Goal: Task Accomplishment & Management: Manage account settings

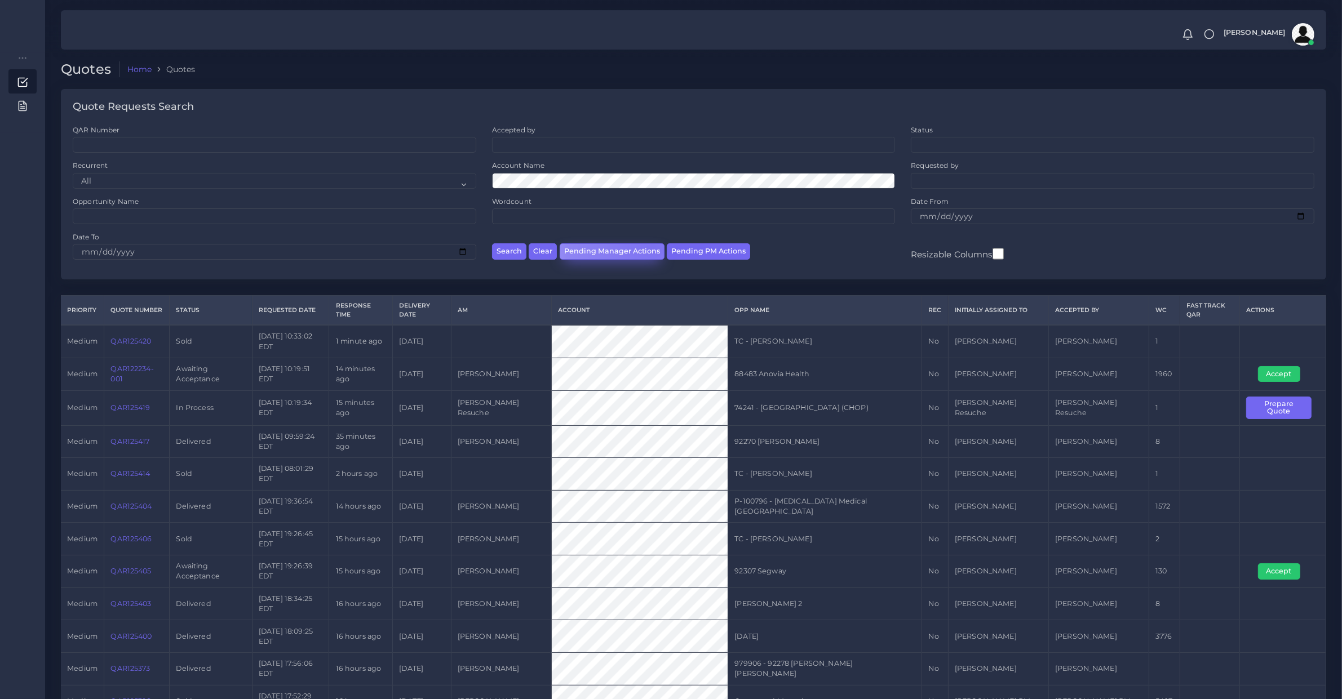
click at [652, 246] on button "Pending Manager Actions" at bounding box center [612, 251] width 105 height 16
select select "awaiting_manager_initial_review"
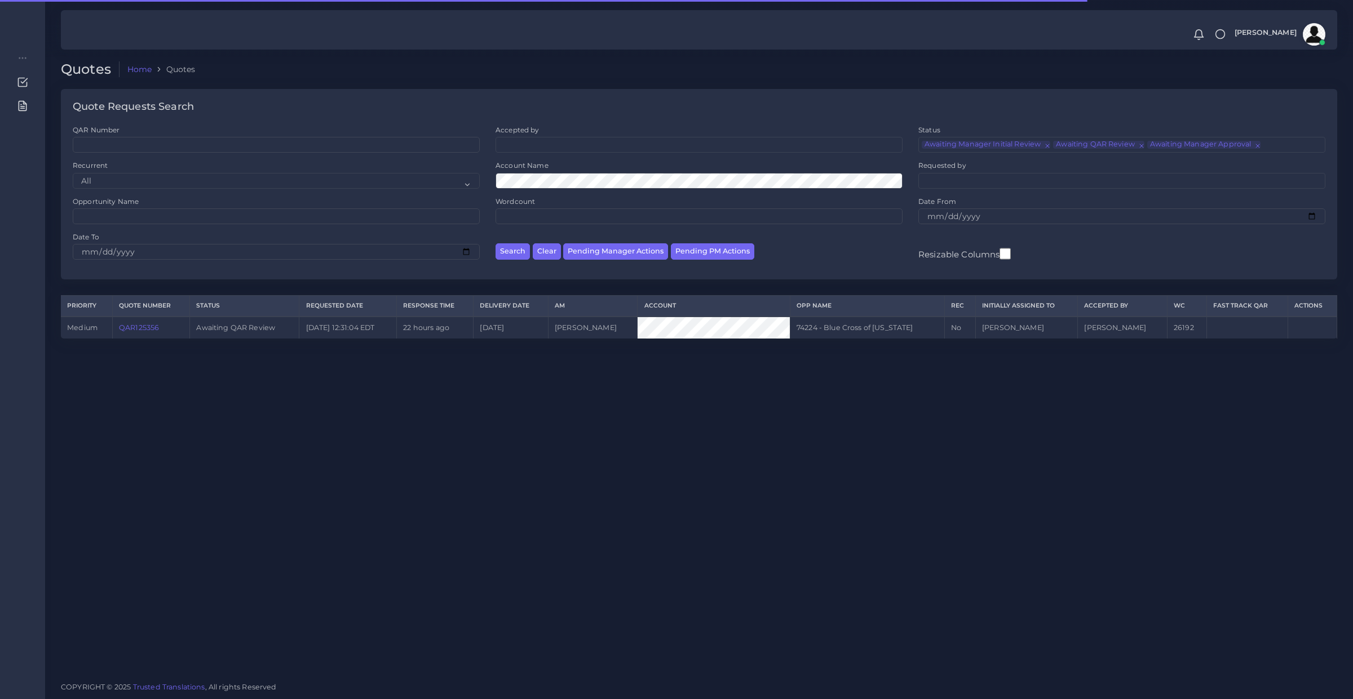
click at [152, 326] on link "QAR125356" at bounding box center [139, 328] width 40 height 8
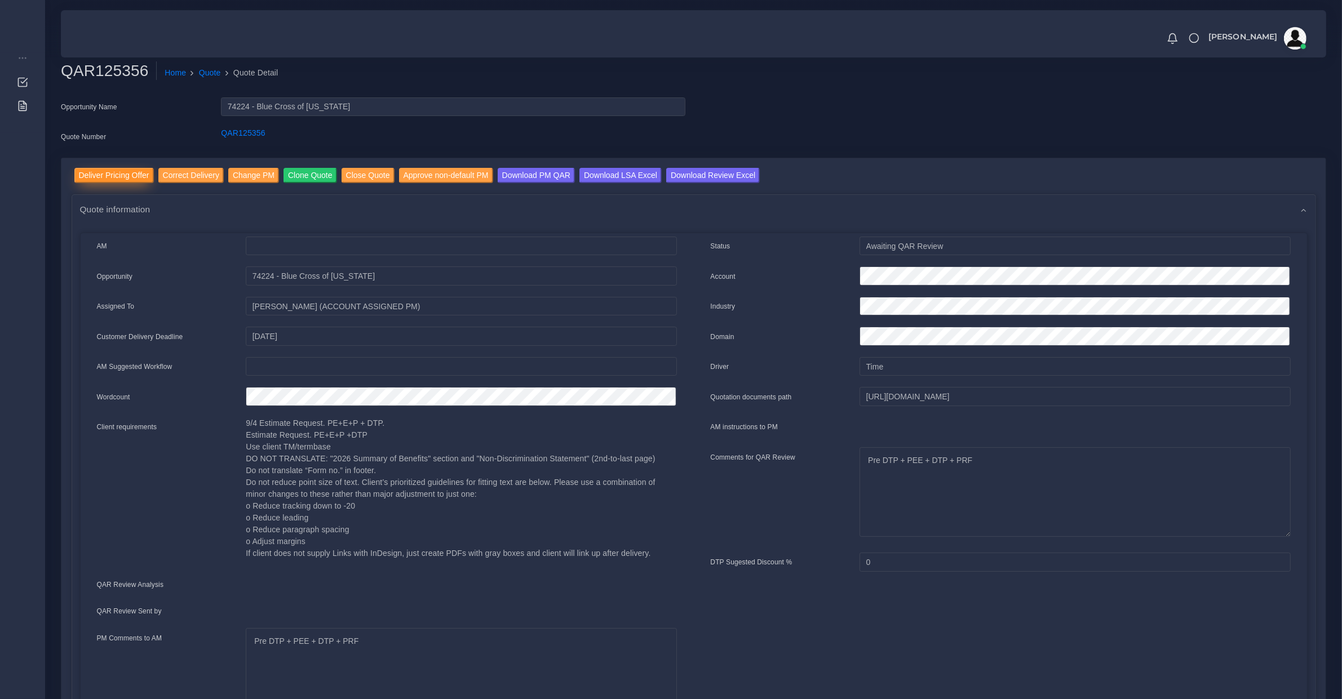
click at [117, 175] on input "Deliver Pricing Offer" at bounding box center [113, 175] width 79 height 15
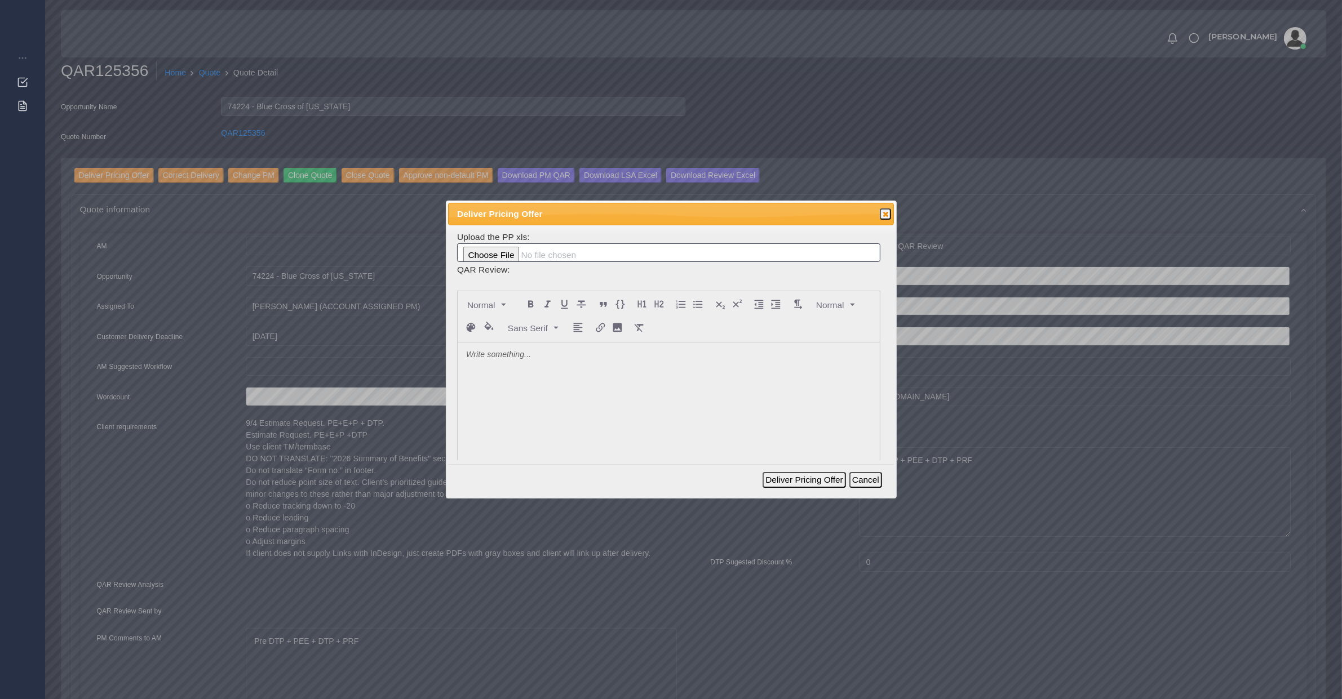
drag, startPoint x: 624, startPoint y: 418, endPoint x: 600, endPoint y: 406, distance: 27.2
click at [613, 416] on div at bounding box center [669, 427] width 422 height 169
click at [592, 397] on div at bounding box center [669, 427] width 422 height 169
click at [818, 485] on button "Deliver Pricing Offer" at bounding box center [804, 480] width 83 height 16
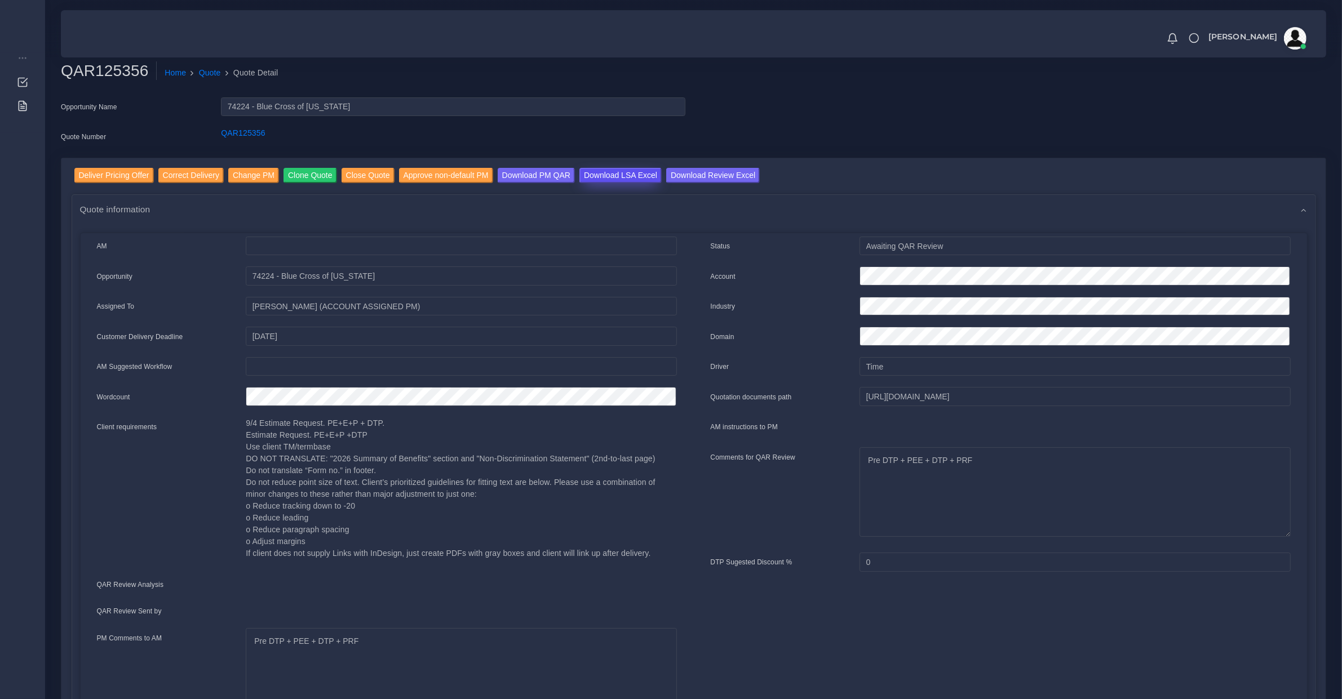
click at [601, 176] on input "Download LSA Excel" at bounding box center [620, 175] width 82 height 15
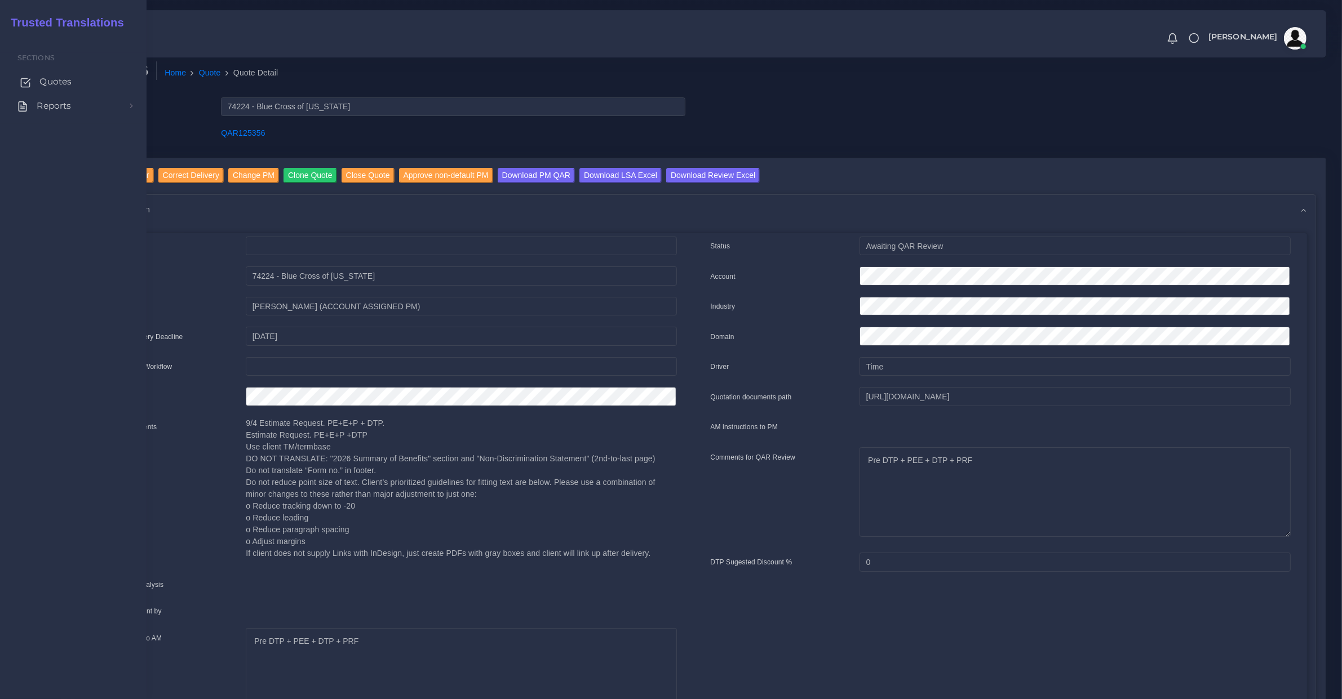
click at [43, 88] on span "Quotes" at bounding box center [55, 82] width 32 height 12
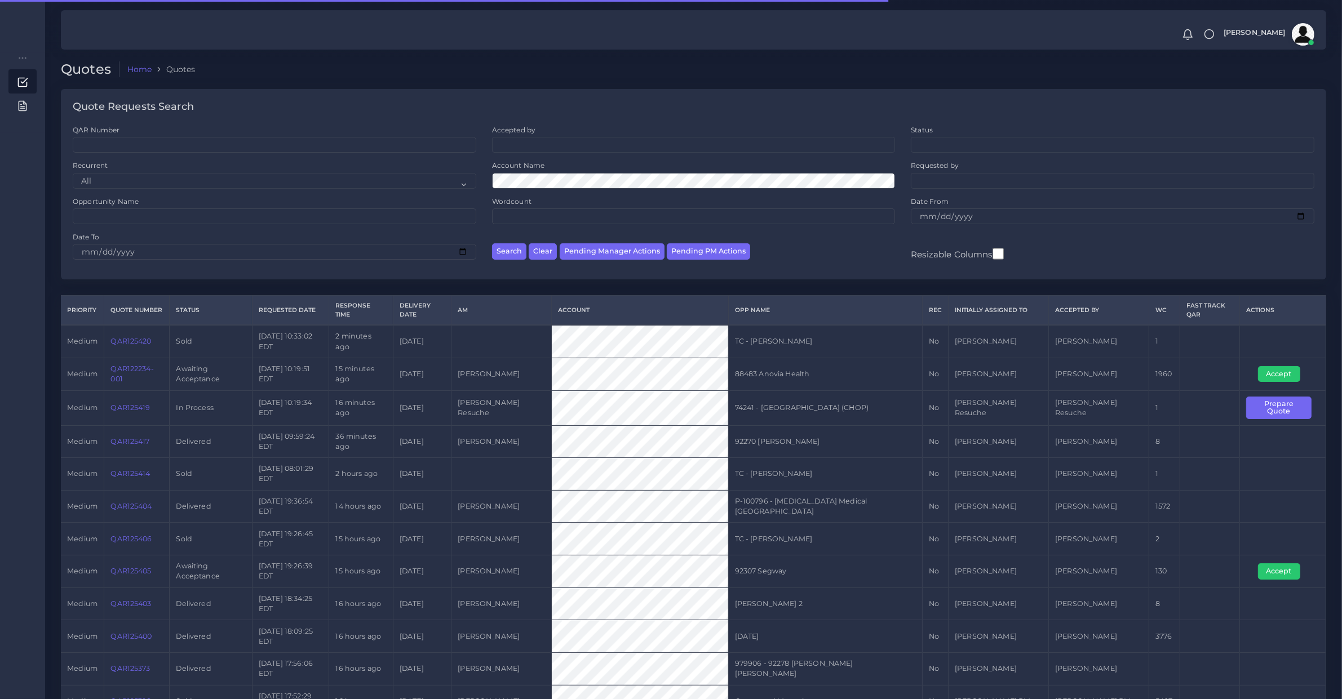
click at [544, 149] on ul at bounding box center [694, 144] width 402 height 12
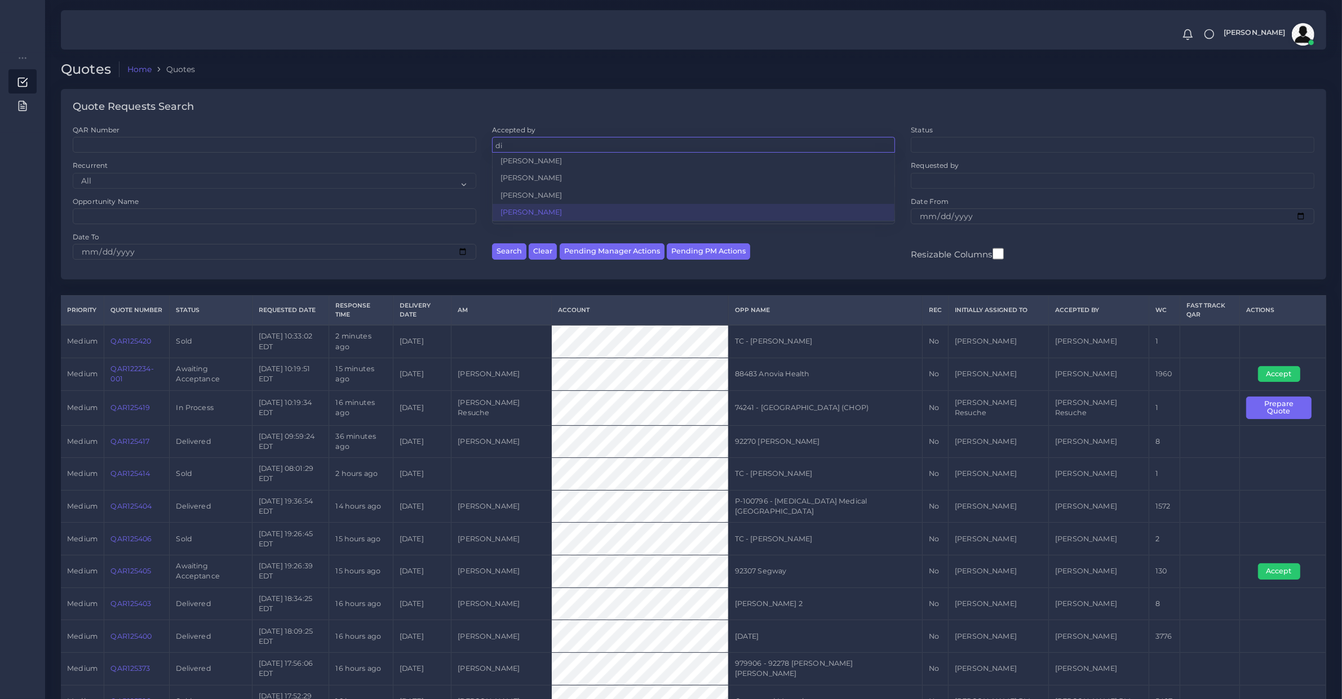
type input "die"
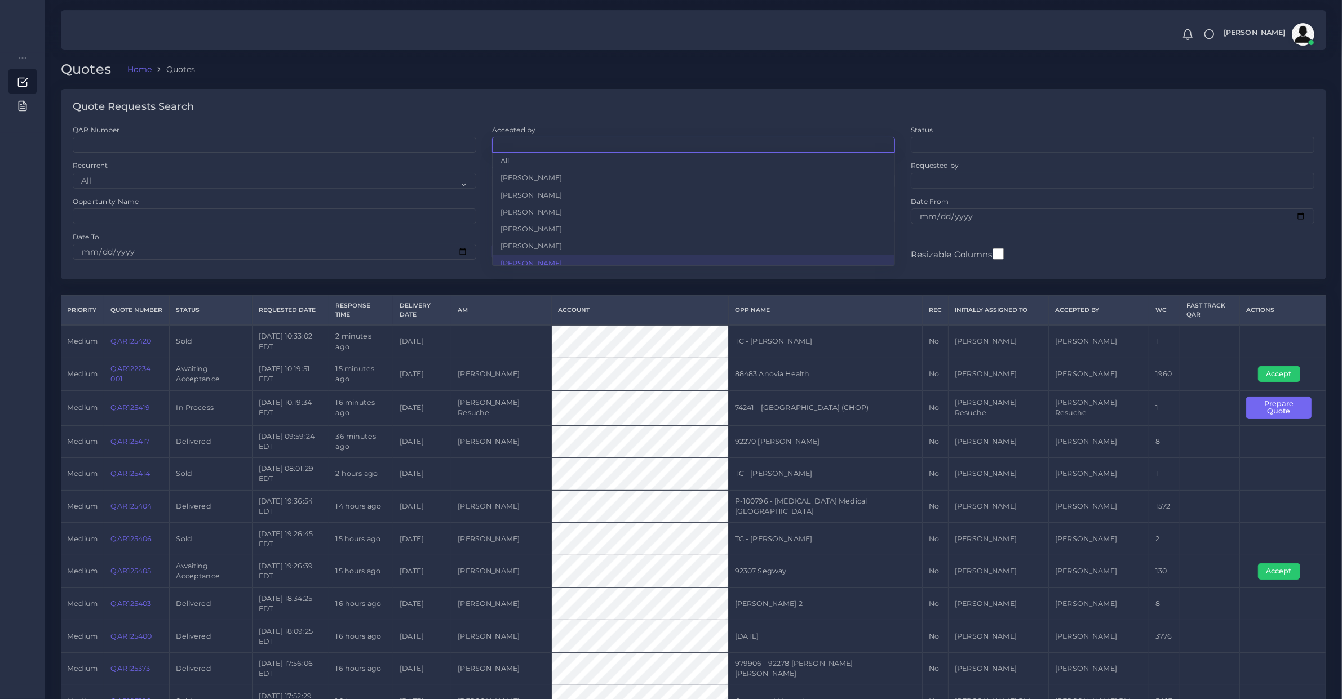
click at [1113, 265] on div "Resizable Columns" at bounding box center [1112, 250] width 419 height 36
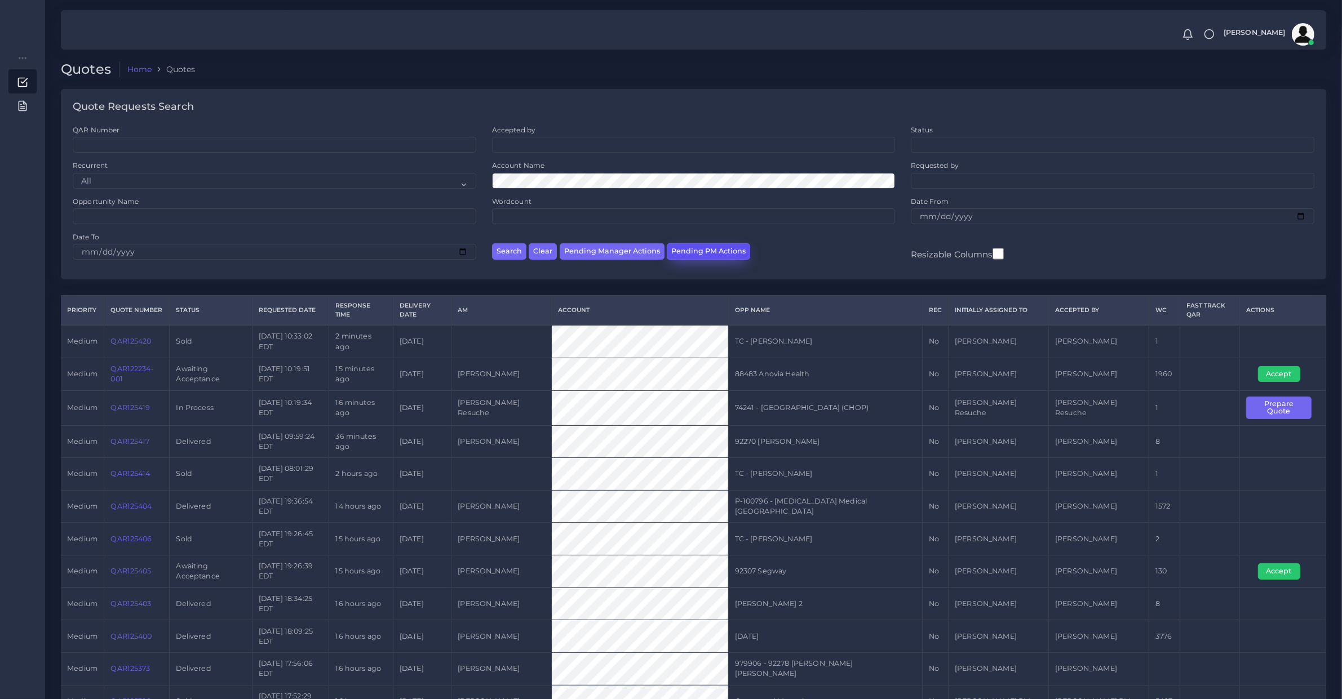
click at [705, 258] on button "Pending PM Actions" at bounding box center [708, 251] width 83 height 16
select select "awaiting_acceptance"
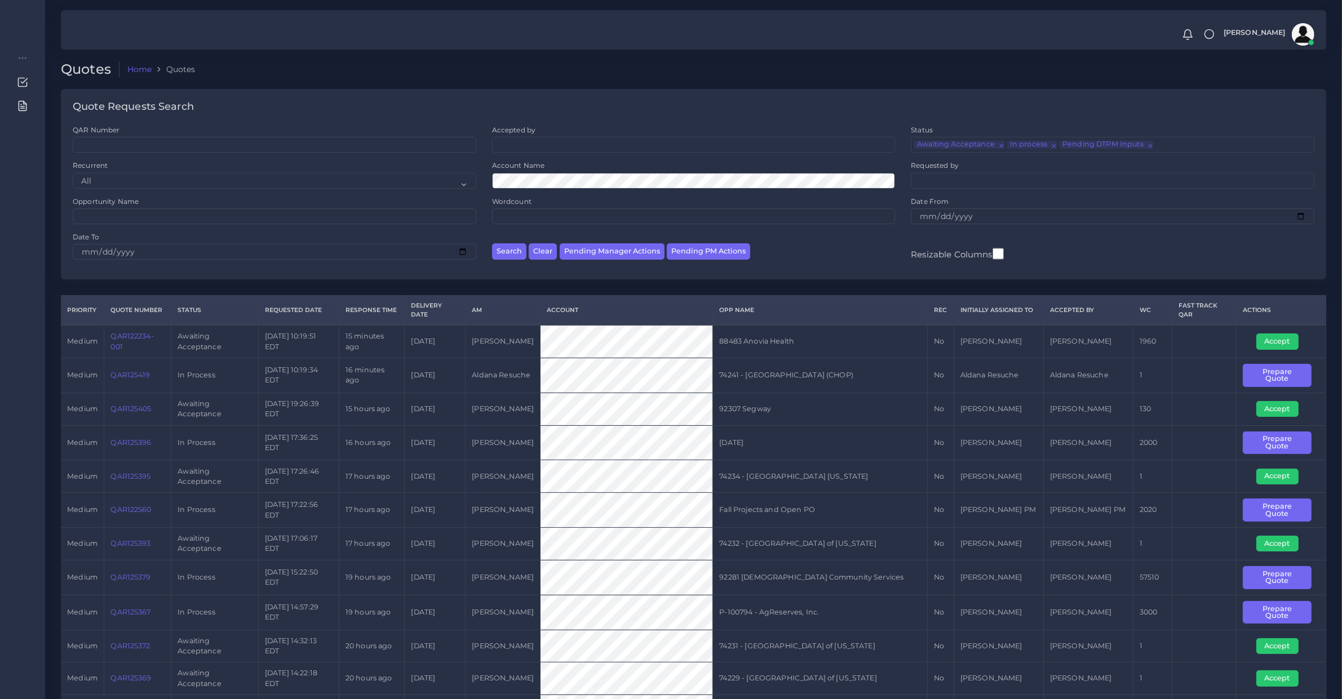
scroll to position [468, 0]
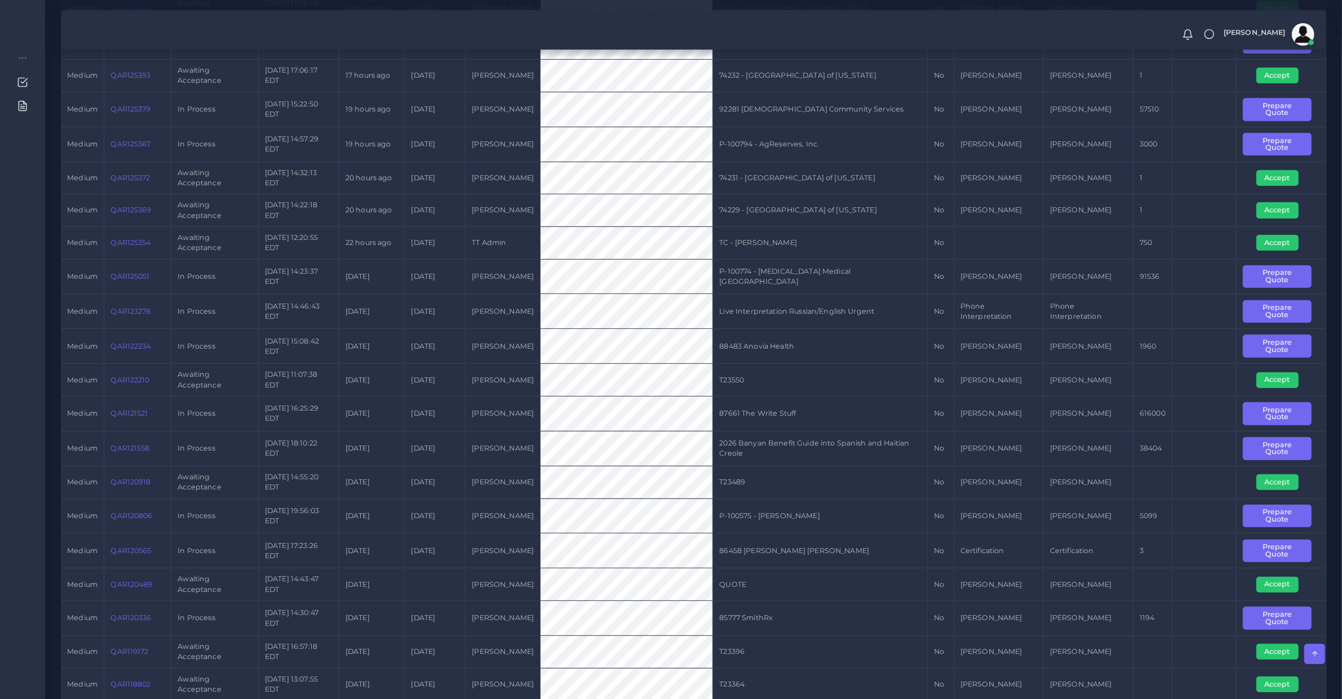
click at [134, 350] on link "QAR122234" at bounding box center [130, 346] width 40 height 8
click at [1265, 345] on button "Prepare Quote" at bounding box center [1277, 346] width 68 height 23
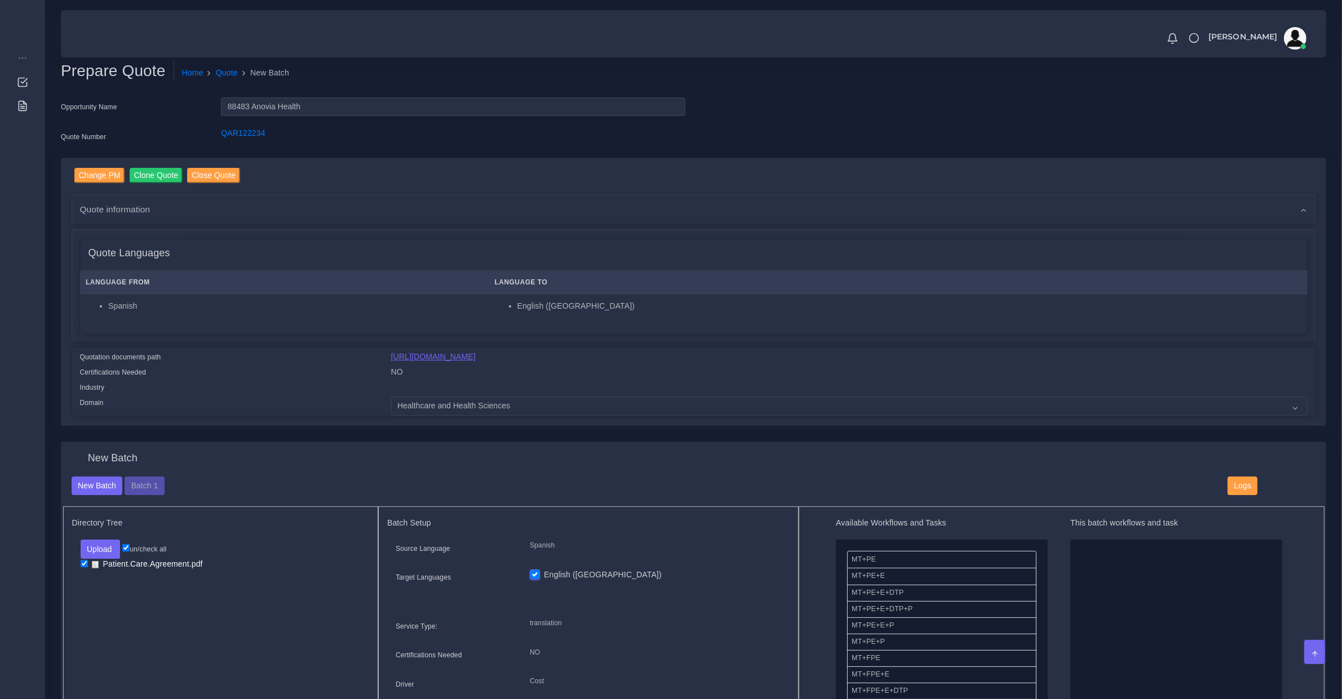
click at [476, 358] on link "https://workdrive.zoho.com/fgoh3e43b1a1fe2124b65bedd7c3c51a0e040/teams/fgoh3e43…" at bounding box center [433, 356] width 85 height 9
click at [147, 483] on button "Batch 1" at bounding box center [144, 486] width 39 height 19
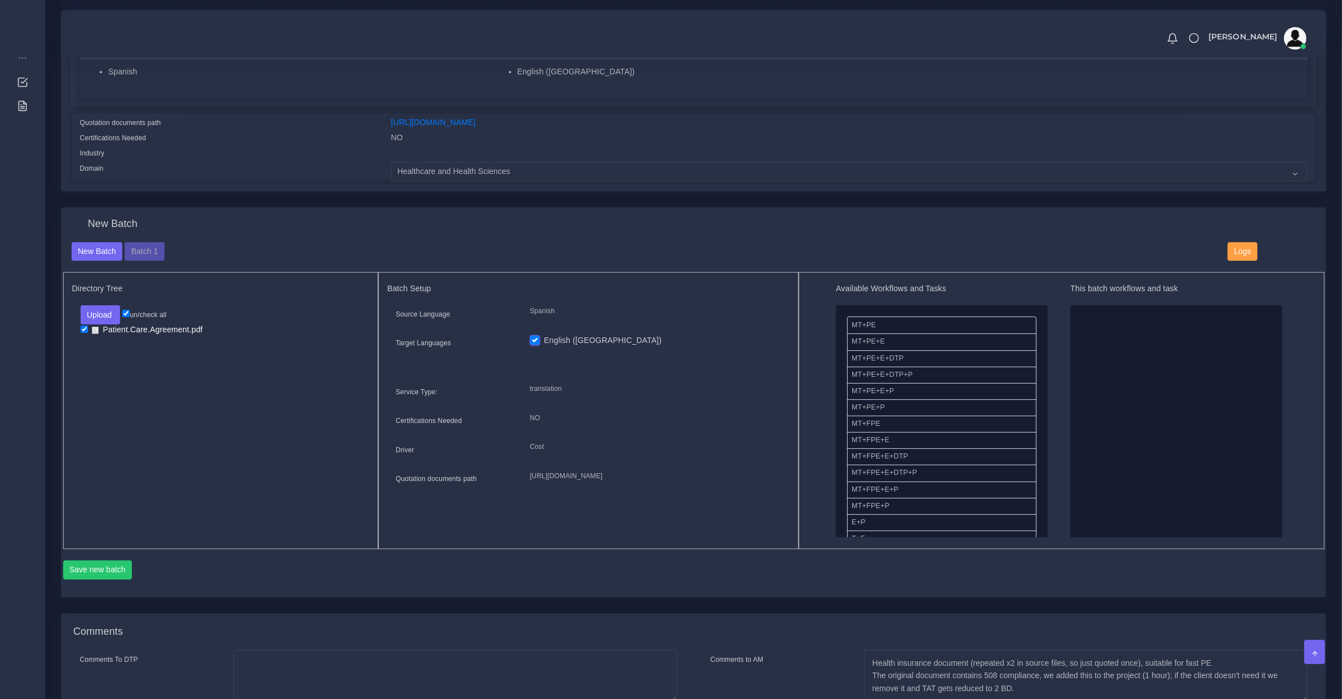
scroll to position [400, 0]
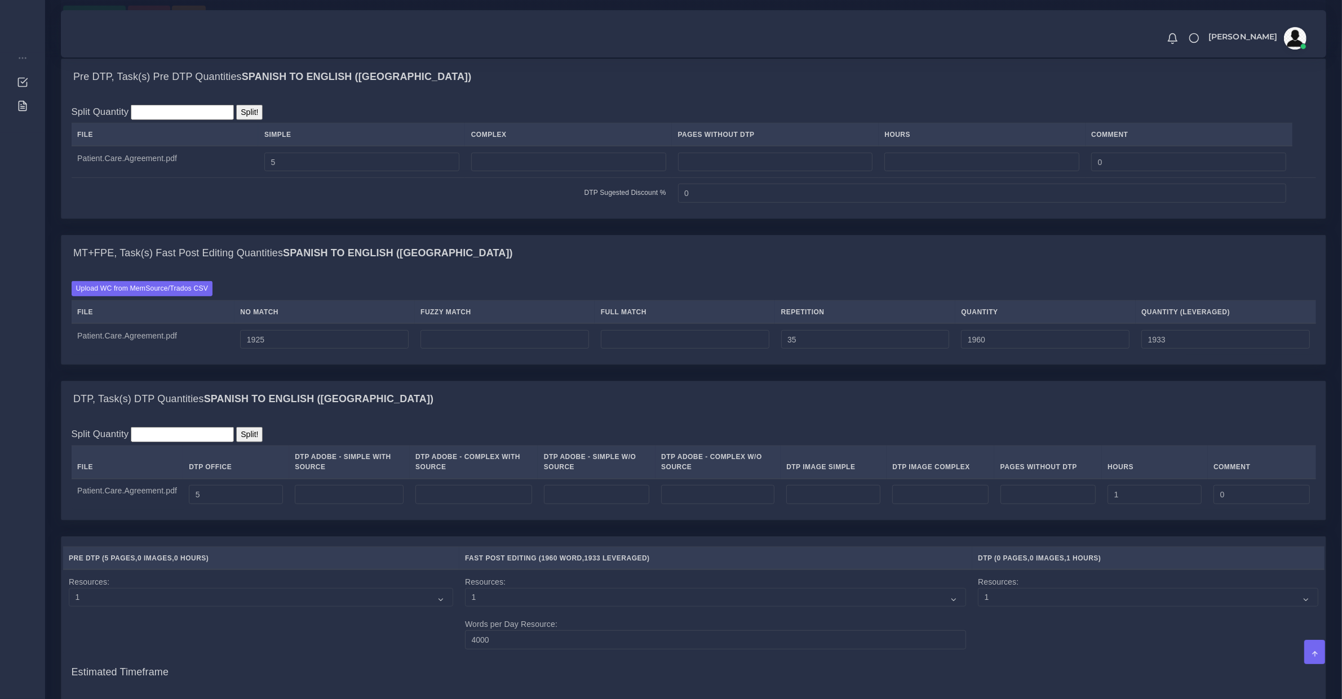
scroll to position [1301, 0]
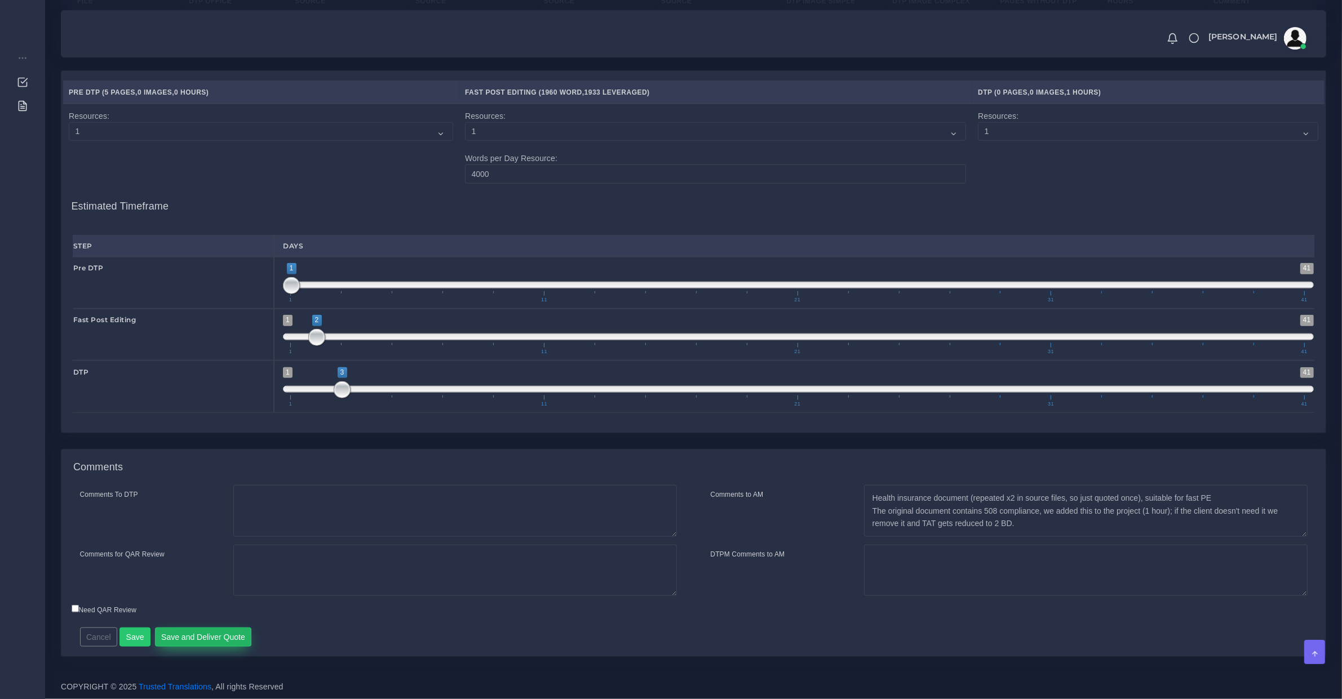
click at [217, 638] on button "Save and Deliver Quote" at bounding box center [203, 637] width 97 height 19
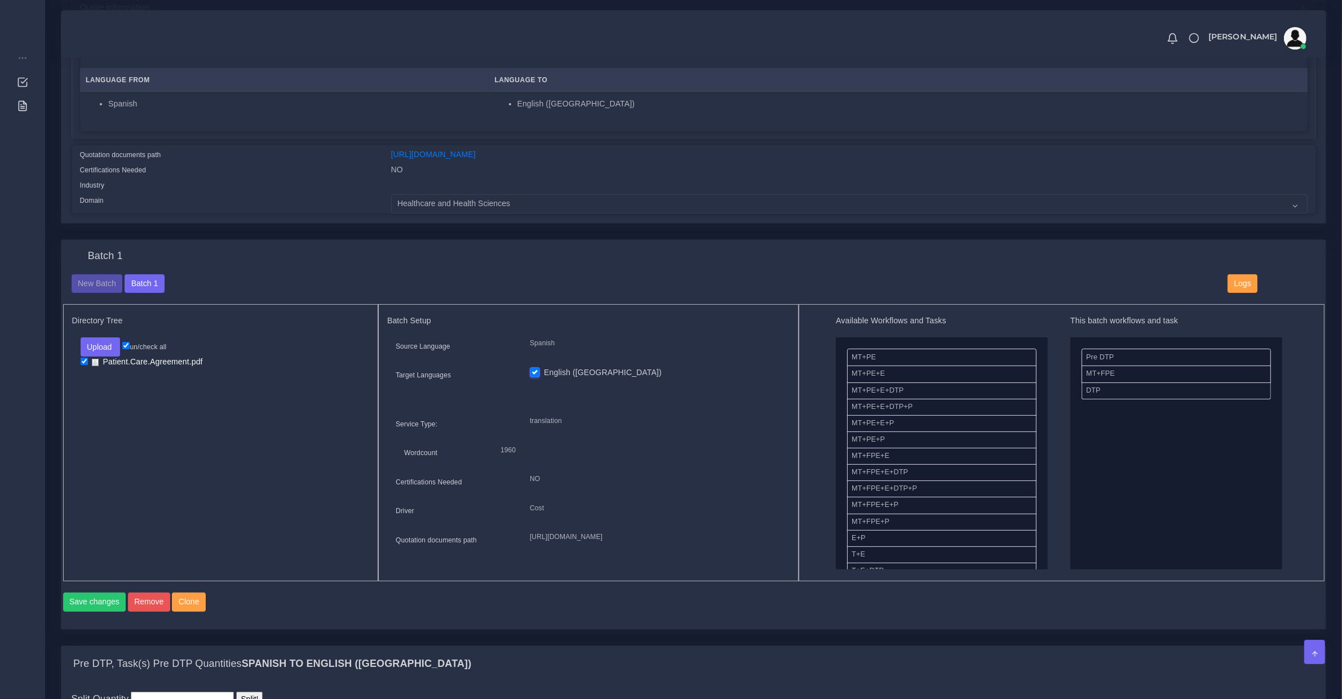
scroll to position [587, 0]
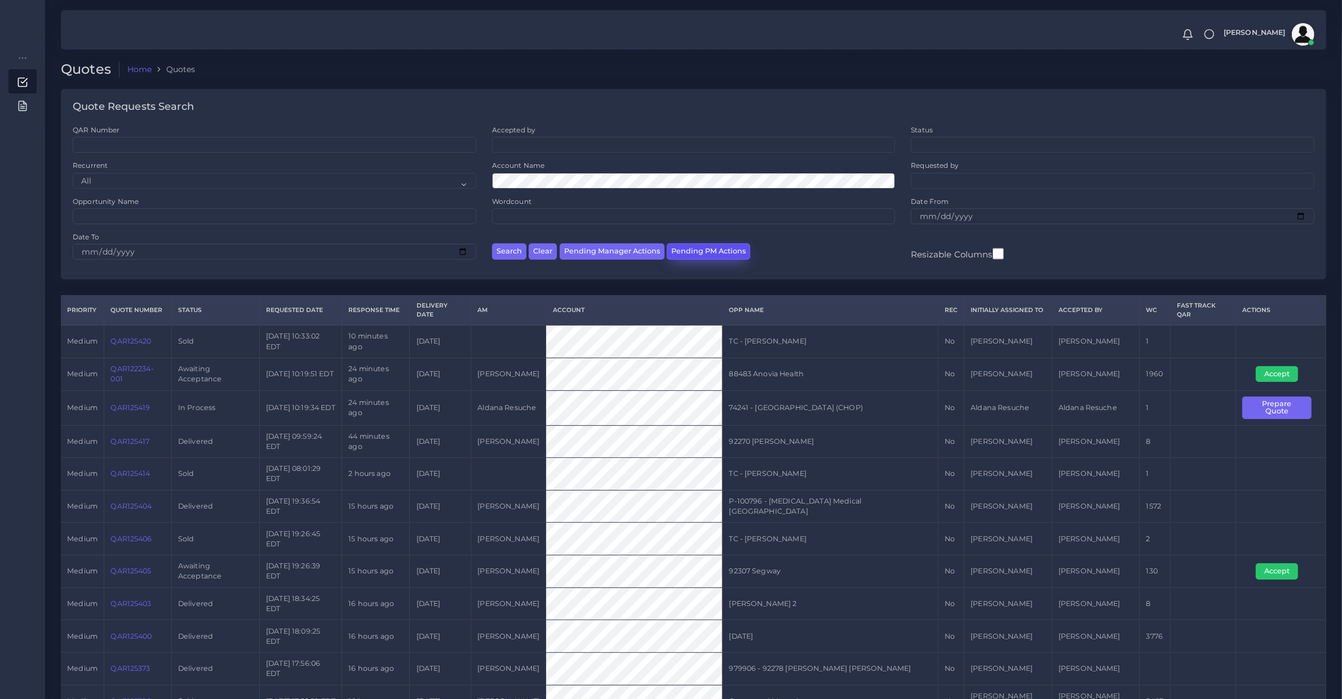
click at [714, 250] on button "Pending PM Actions" at bounding box center [708, 251] width 83 height 16
select select "awaiting_acceptance"
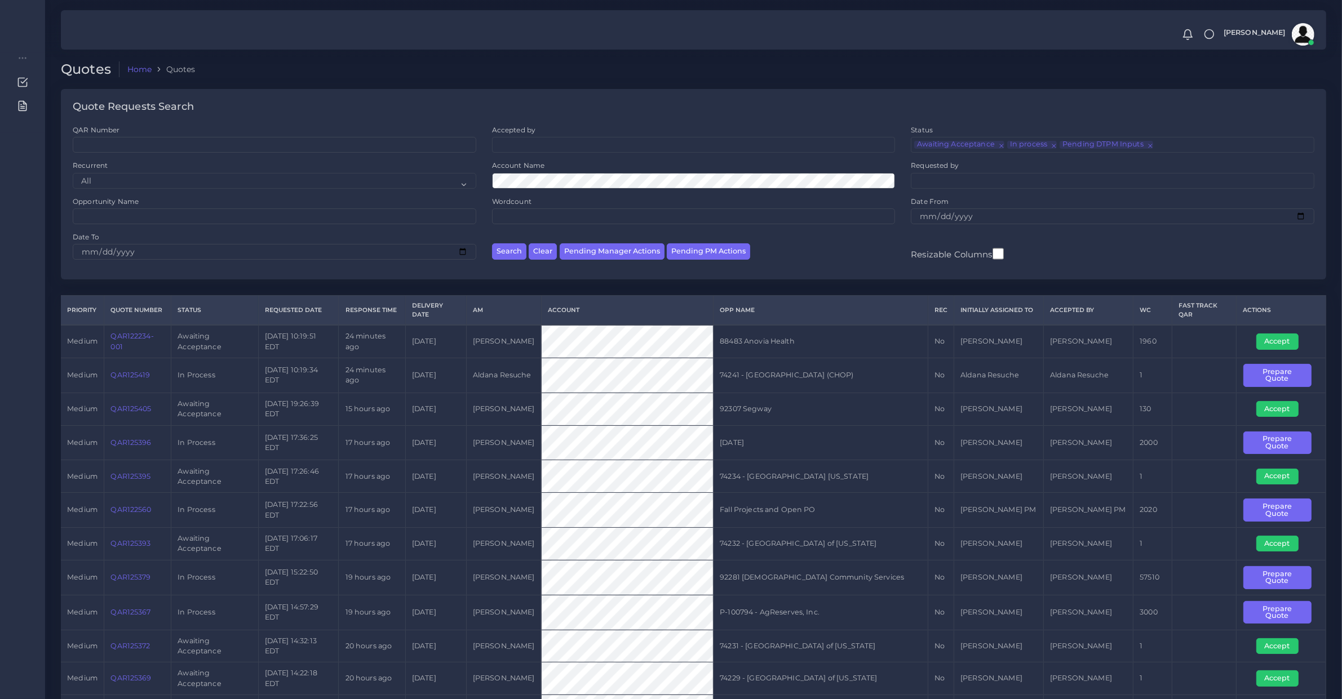
click at [137, 336] on link "QAR122234-001" at bounding box center [131, 341] width 43 height 19
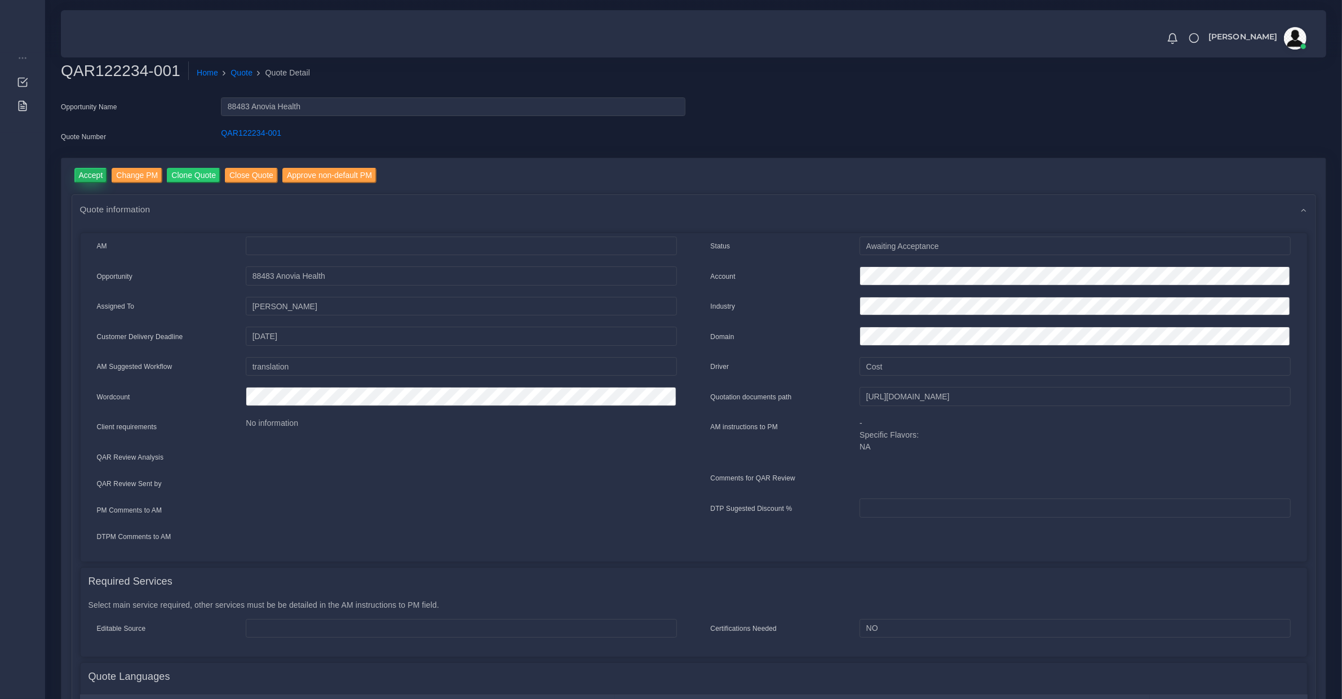
click at [91, 173] on input "Accept" at bounding box center [90, 175] width 33 height 15
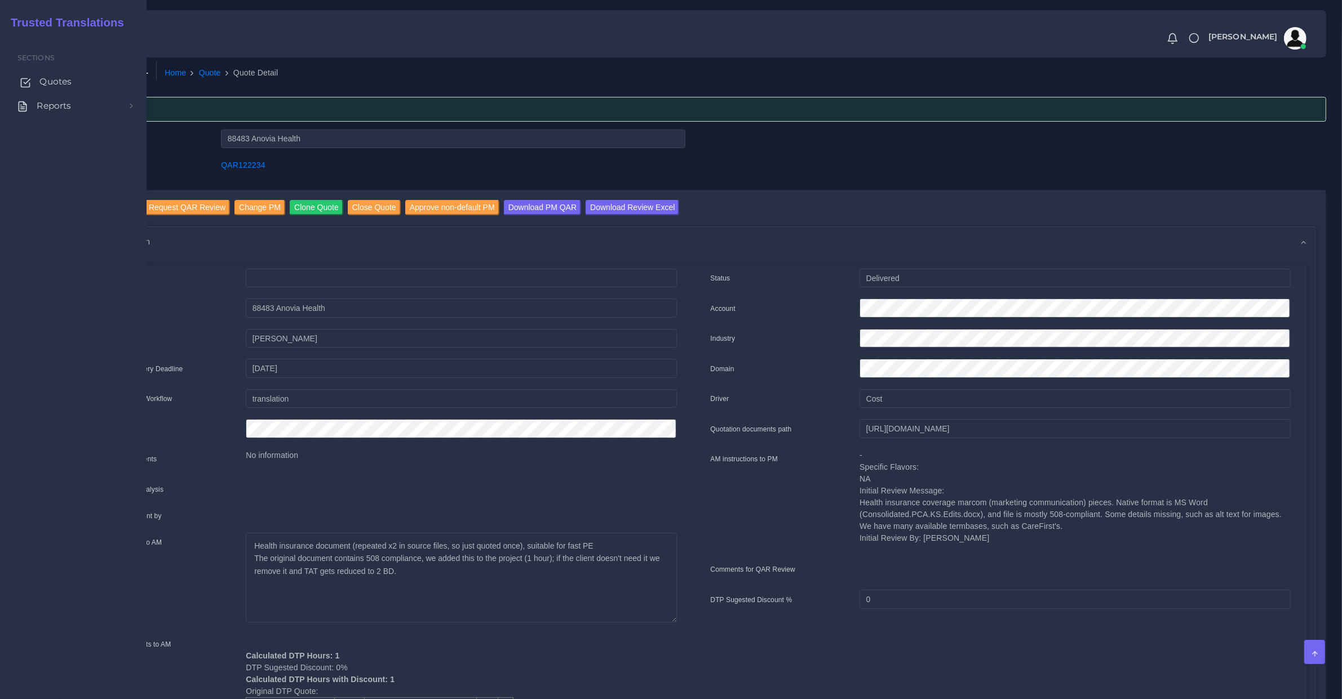
click at [41, 74] on link "Quotes" at bounding box center [73, 82] width 130 height 24
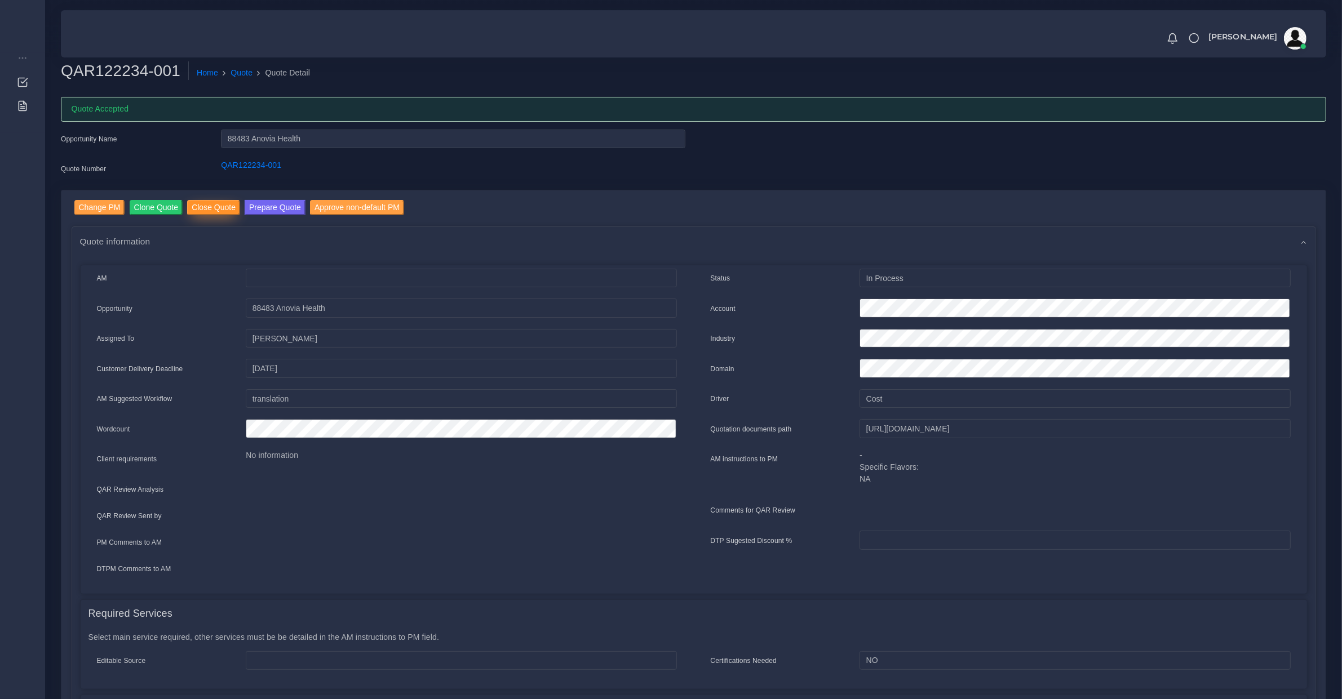
click at [207, 209] on input "Close Quote" at bounding box center [213, 207] width 53 height 15
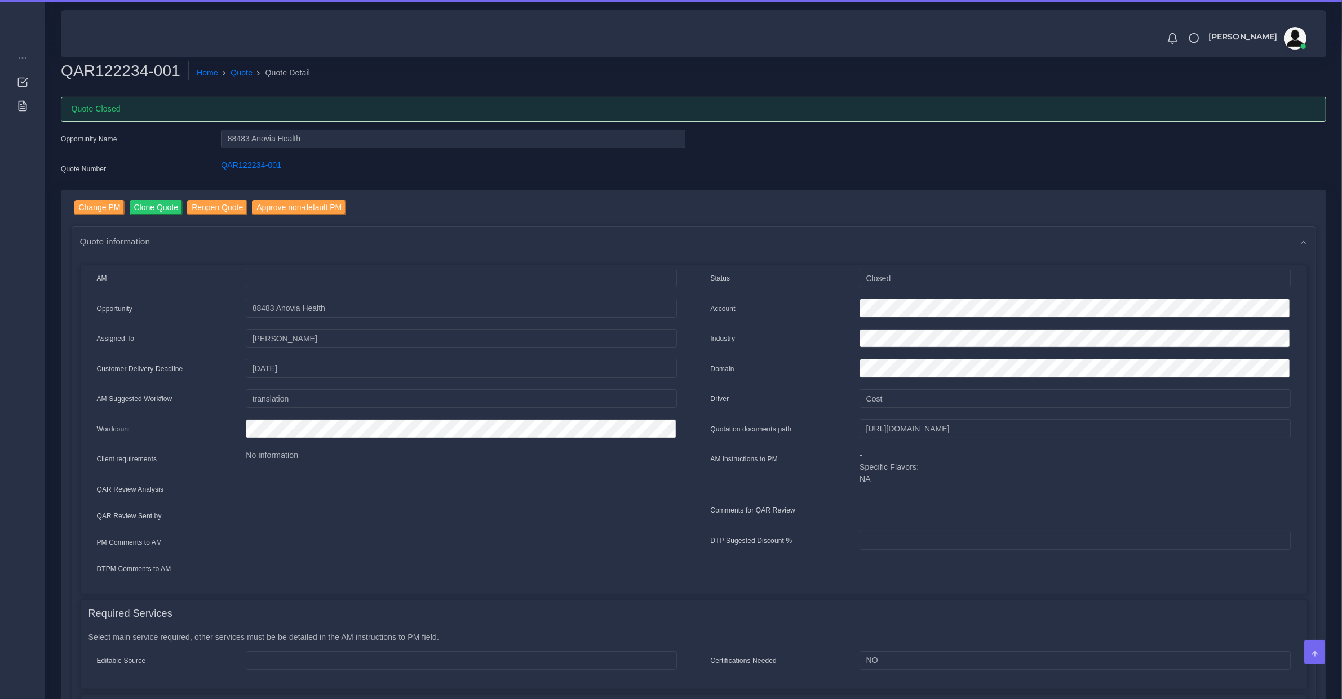
click at [234, 175] on div "QAR122234-001" at bounding box center [452, 170] width 481 height 23
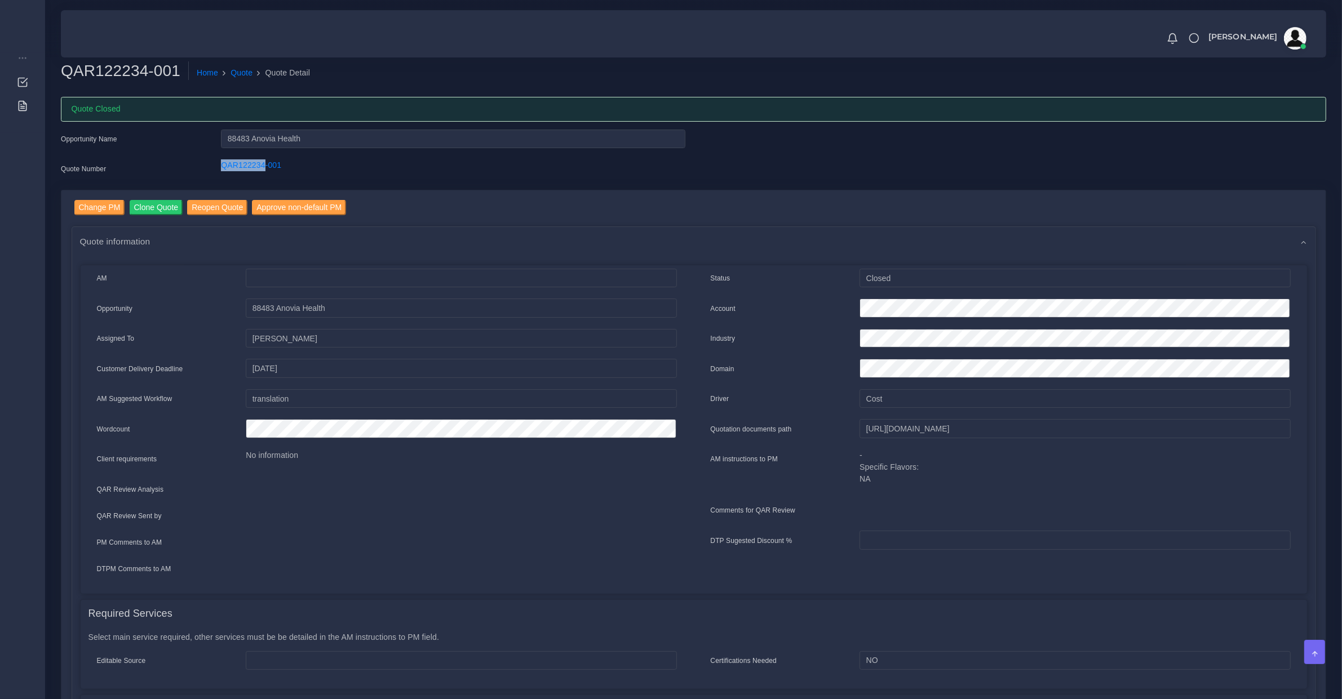
click at [234, 175] on div "QAR122234-001" at bounding box center [452, 170] width 481 height 23
copy div "QAR122234-001"
click at [144, 72] on h2 "QAR122234-001" at bounding box center [125, 70] width 128 height 19
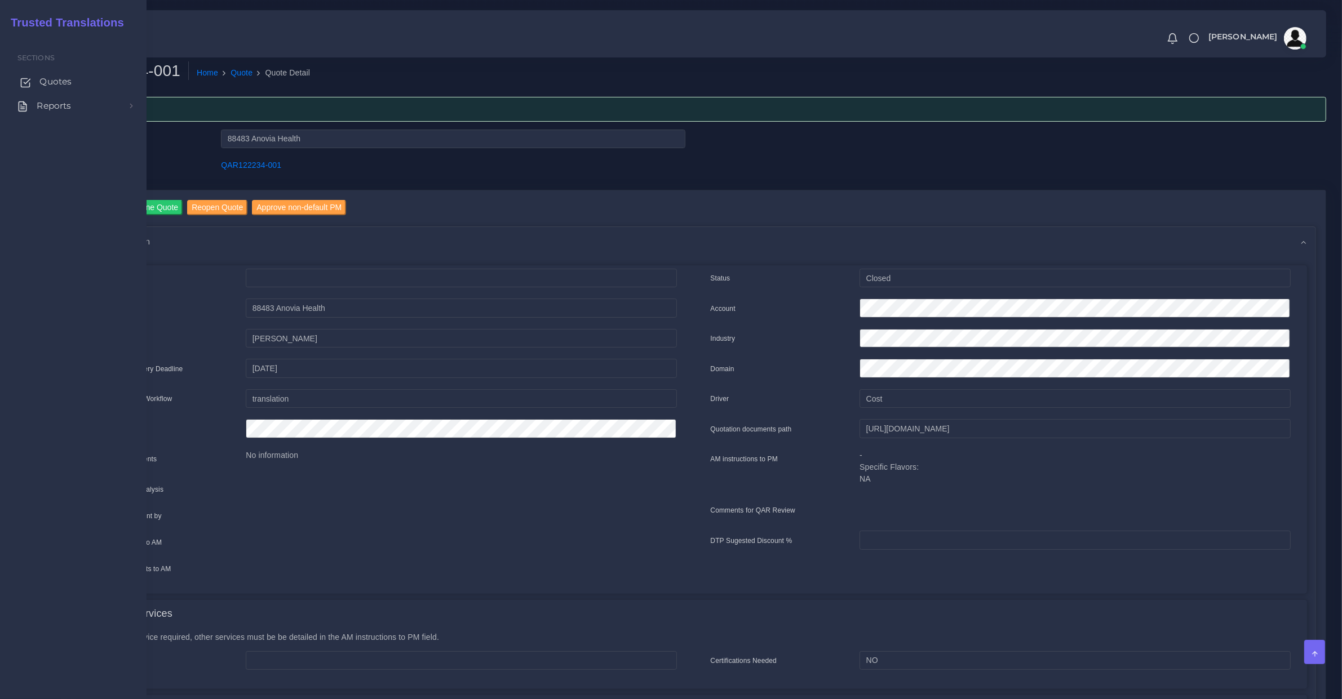
click at [34, 86] on link "Quotes" at bounding box center [73, 82] width 130 height 24
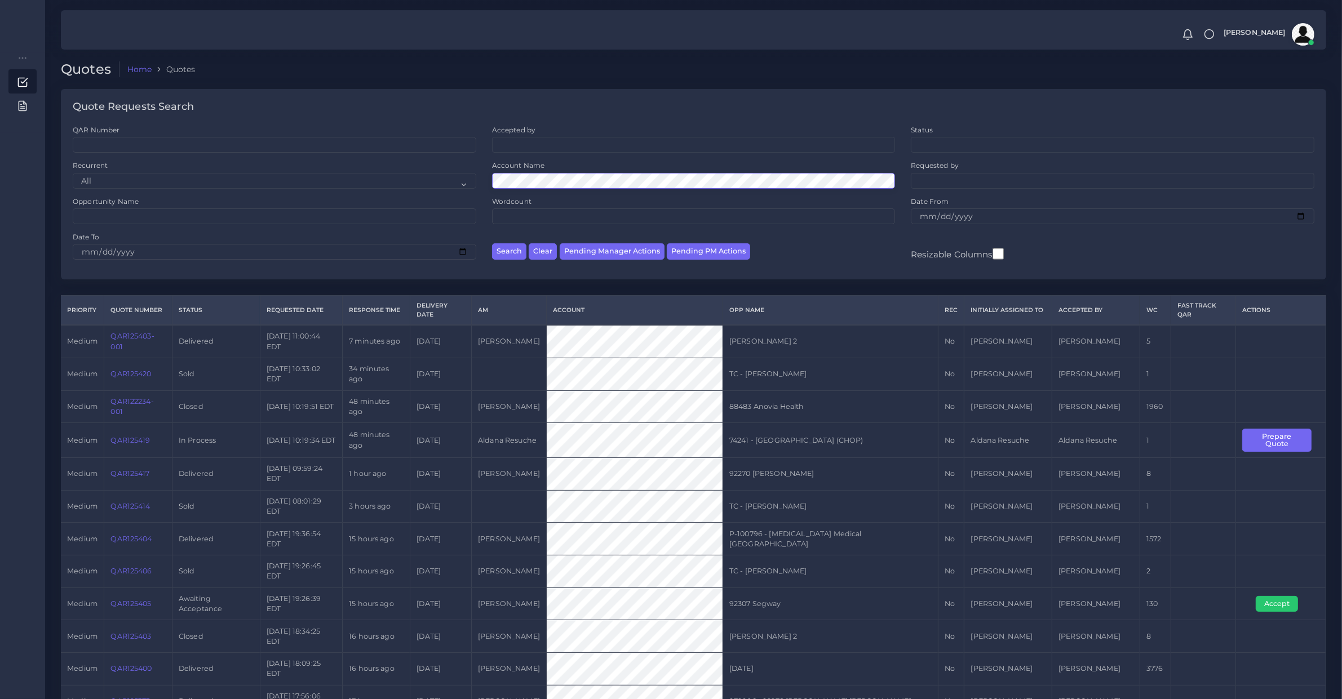
click at [492, 243] on button "Search" at bounding box center [509, 251] width 34 height 16
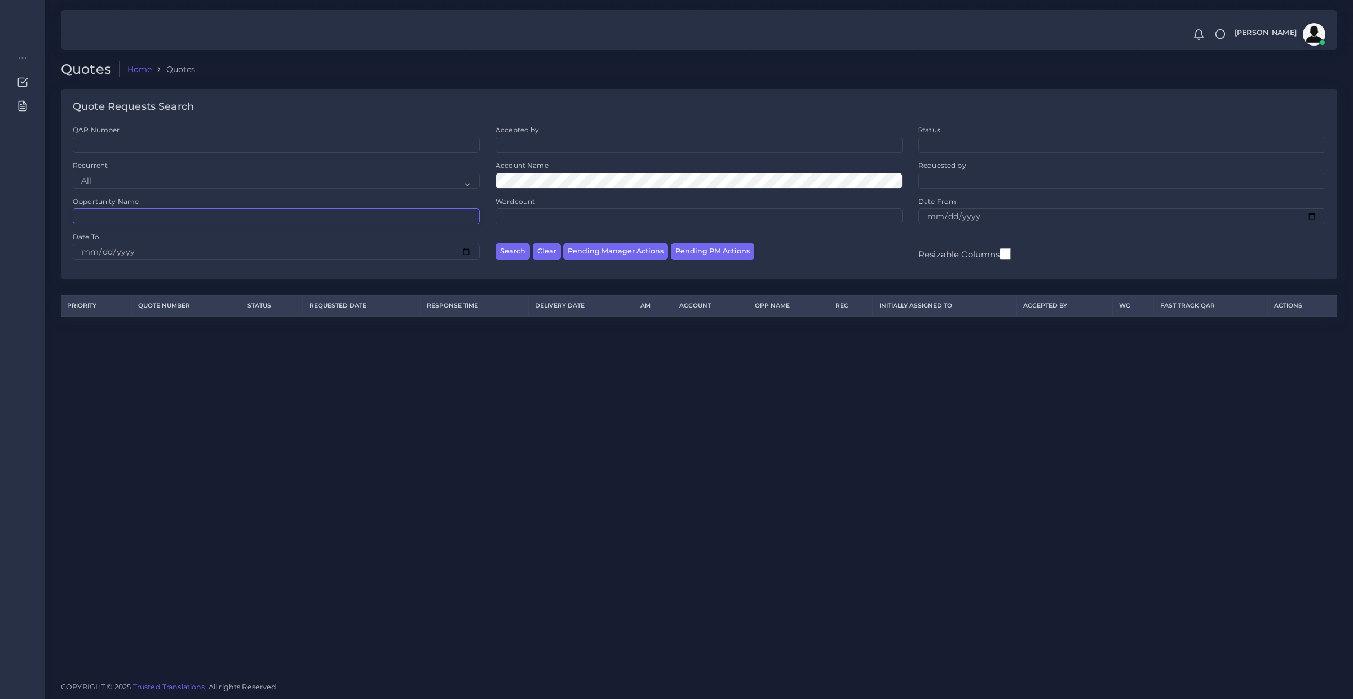
click at [255, 223] on input "Opportunity Name" at bounding box center [276, 217] width 407 height 16
paste input "annovia"
type input "annovia"
click at [495, 243] on button "Search" at bounding box center [512, 251] width 34 height 16
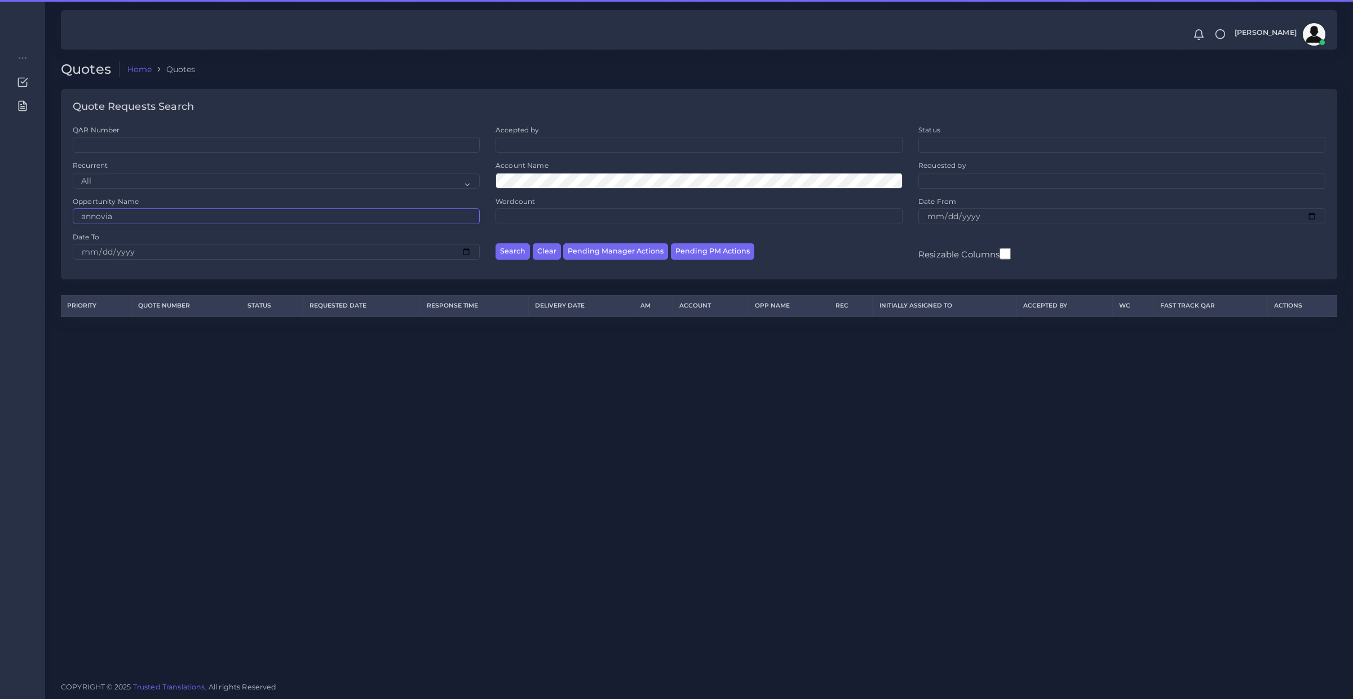
click at [255, 221] on input "annovia" at bounding box center [276, 217] width 407 height 16
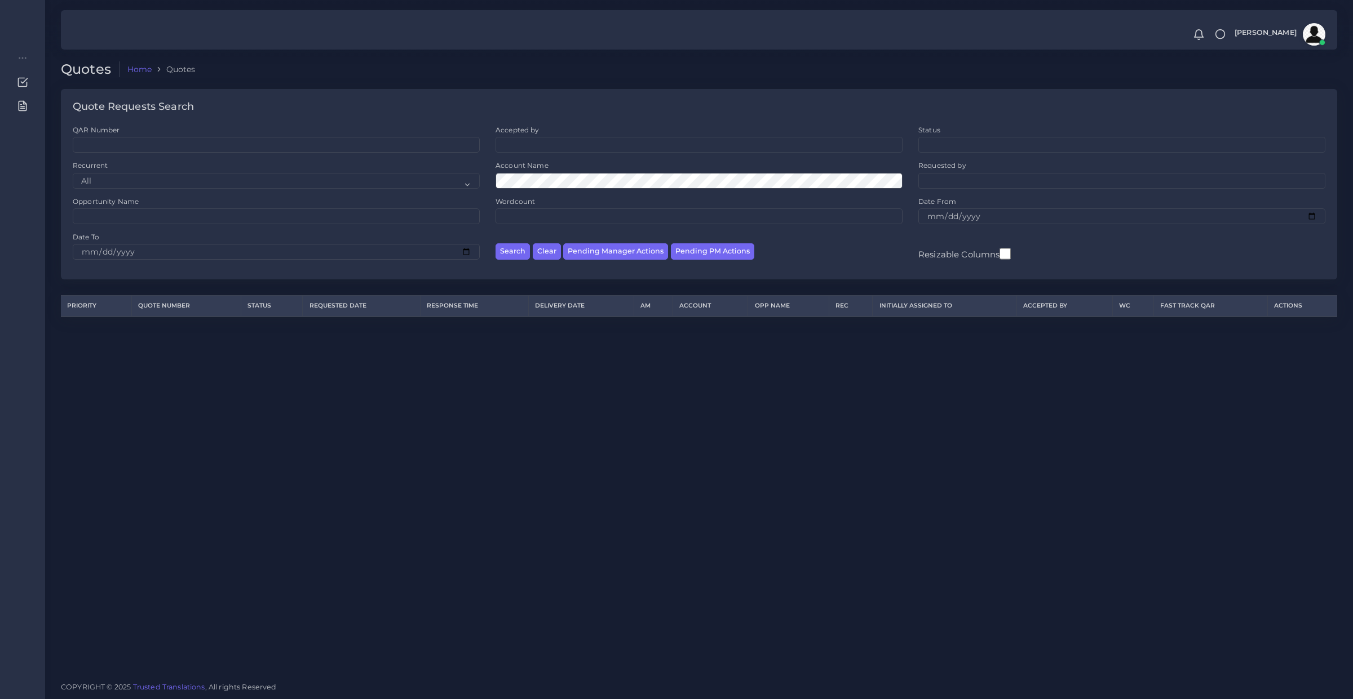
click at [178, 154] on div "QAR Number" at bounding box center [276, 143] width 423 height 36
click at [179, 145] on input "QAR Number" at bounding box center [276, 145] width 407 height 16
paste input "QAR122234"
type input "QAR122234"
click at [495, 243] on button "Search" at bounding box center [512, 251] width 34 height 16
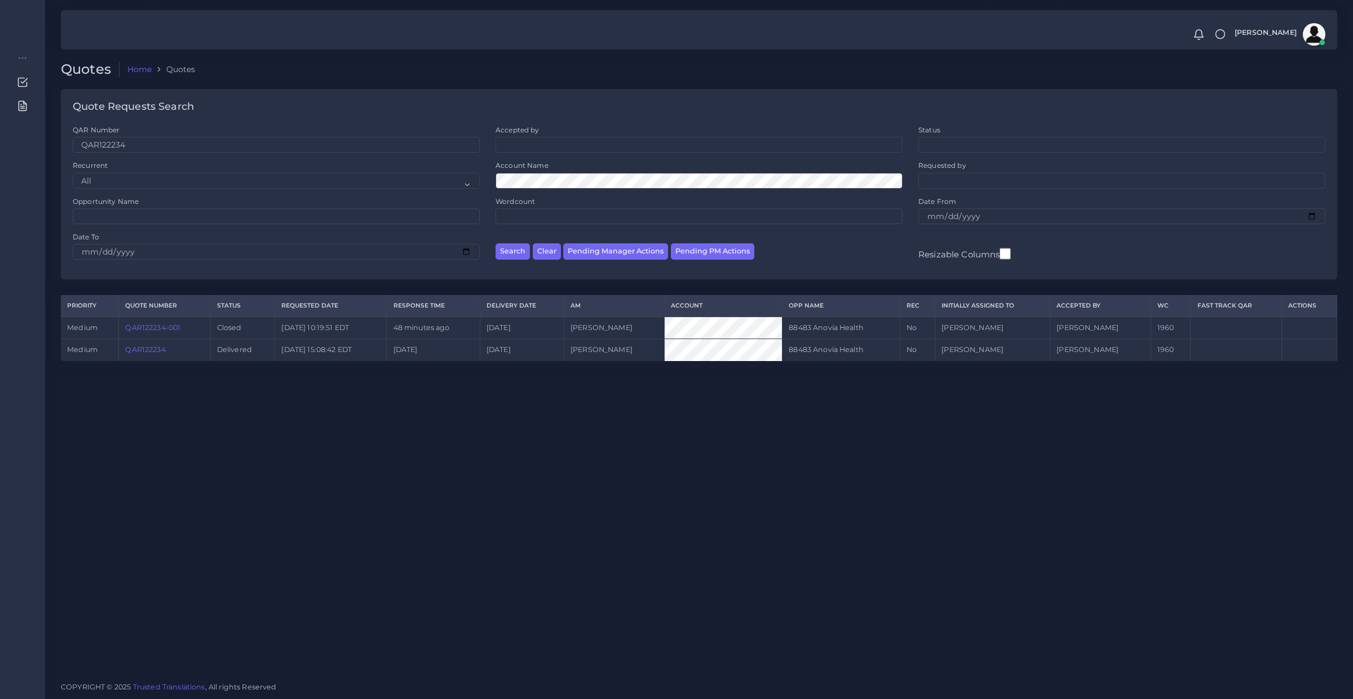
click at [148, 358] on td "QAR122234" at bounding box center [164, 350] width 91 height 22
copy link "QAR122234"
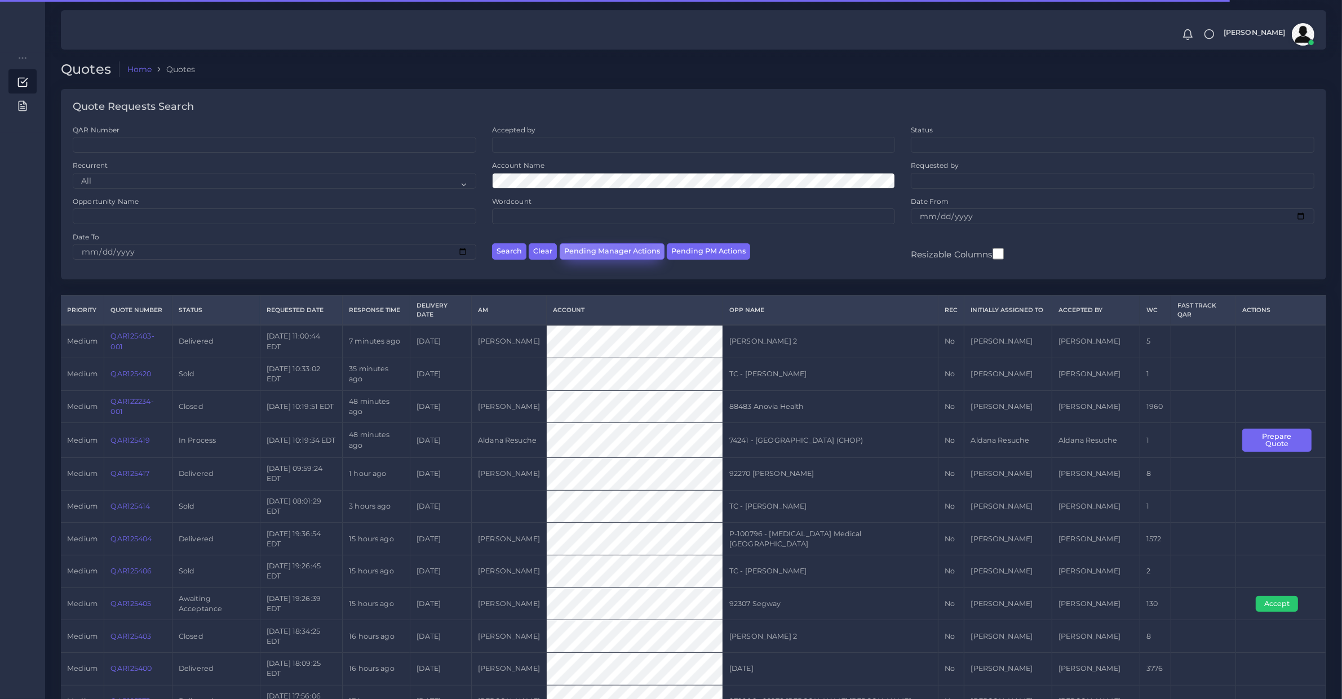
click at [630, 252] on button "Pending Manager Actions" at bounding box center [612, 251] width 105 height 16
select select "awaiting_manager_initial_review"
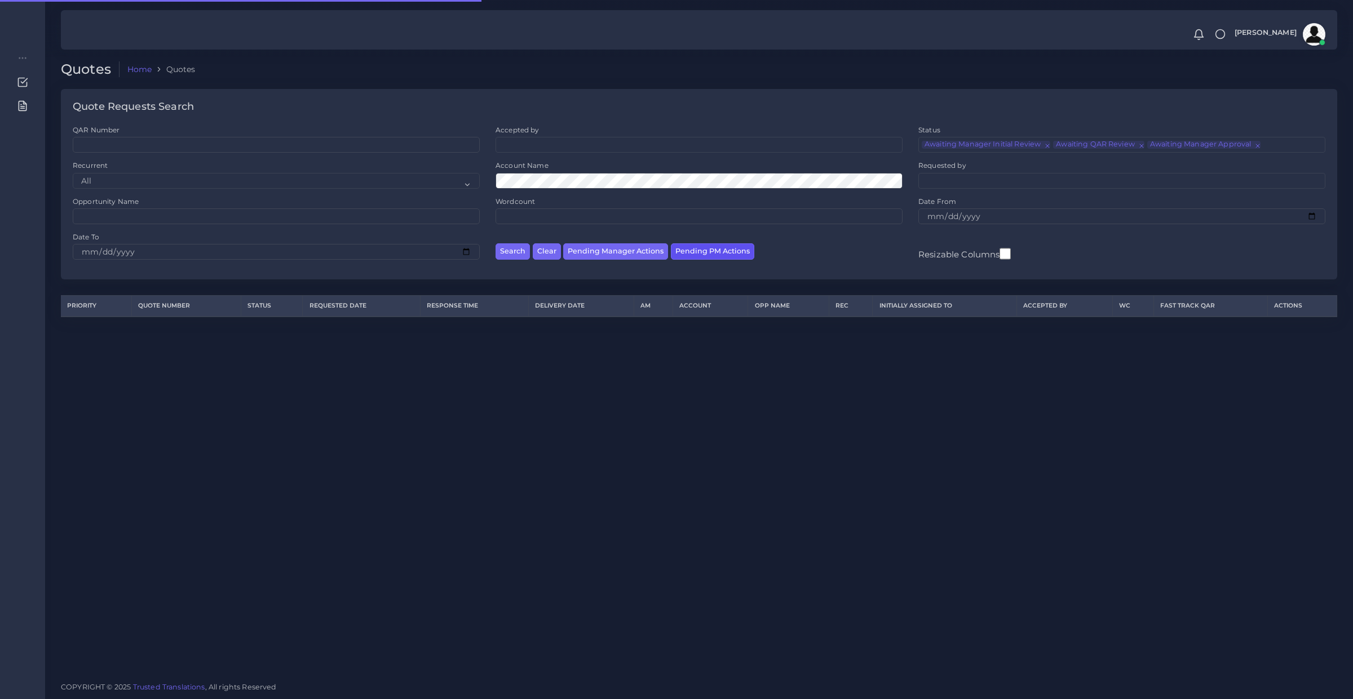
click at [694, 251] on button "Pending PM Actions" at bounding box center [712, 251] width 83 height 16
select select "awaiting_acceptance"
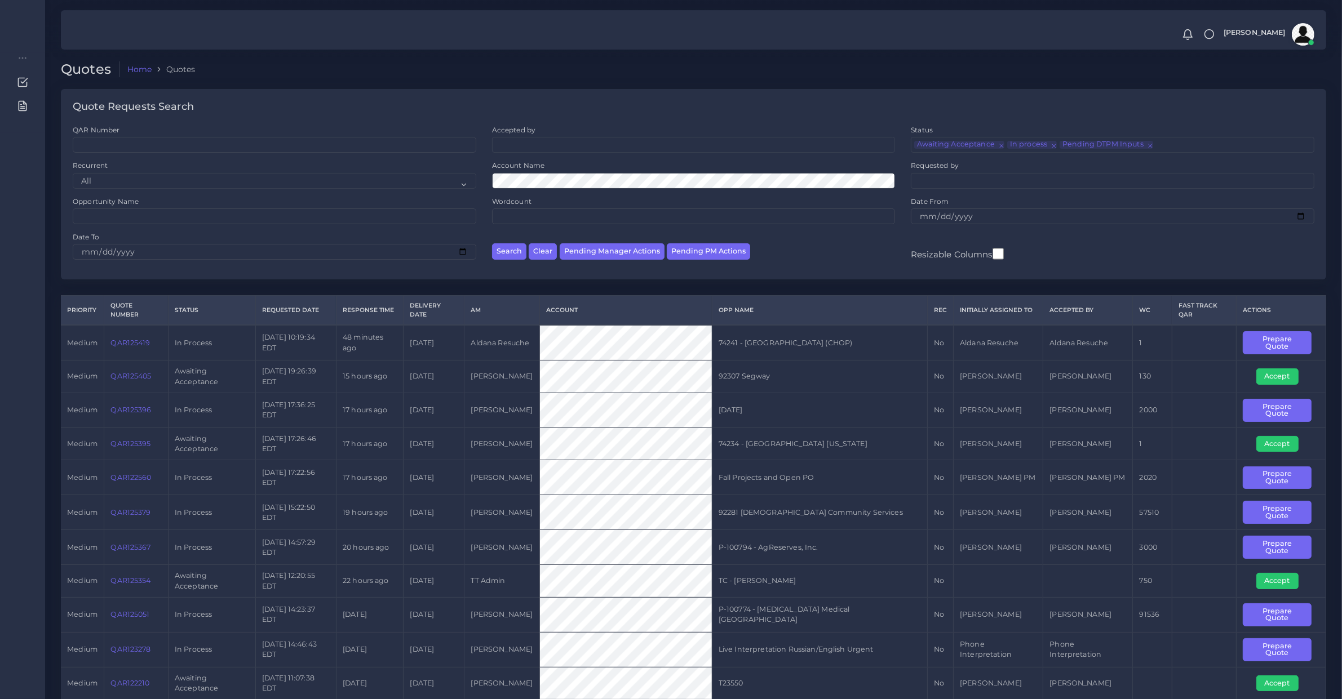
click at [759, 482] on td "Fall Projects and Open PO" at bounding box center [819, 477] width 215 height 35
